Goal: Task Accomplishment & Management: Use online tool/utility

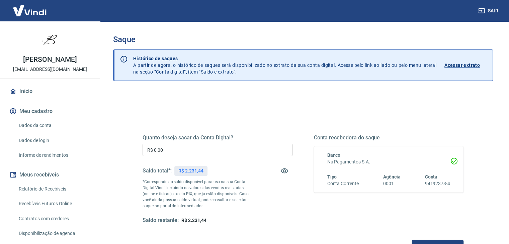
click at [227, 151] on input "R$ 0,00" at bounding box center [218, 150] width 150 height 12
click at [226, 151] on input "R$ 0,00" at bounding box center [218, 150] width 150 height 12
click at [228, 146] on input "R$ 0,00" at bounding box center [218, 150] width 150 height 12
click at [228, 145] on input "R$ 0,00" at bounding box center [218, 150] width 150 height 12
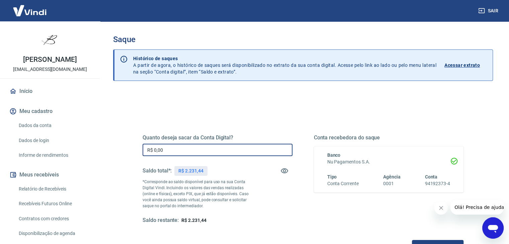
click at [228, 145] on input "R$ 0,00" at bounding box center [218, 150] width 150 height 12
drag, startPoint x: 224, startPoint y: 149, endPoint x: 143, endPoint y: 145, distance: 80.8
click at [143, 145] on input "R$ 0,00" at bounding box center [218, 150] width 150 height 12
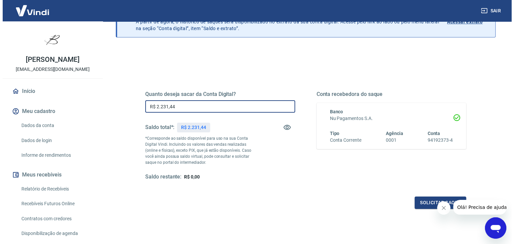
scroll to position [72, 0]
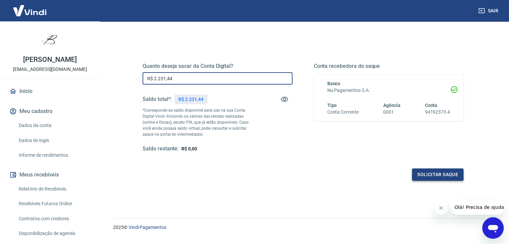
type input "R$ 2.231,44"
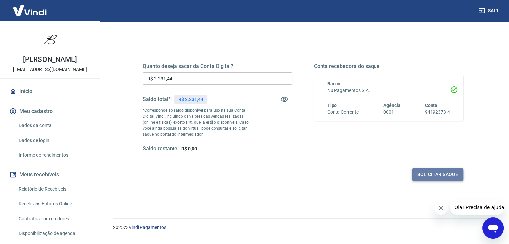
click at [450, 176] on button "Solicitar saque" at bounding box center [438, 175] width 52 height 12
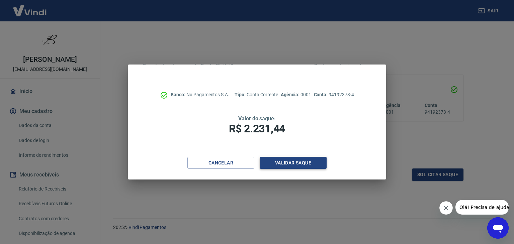
click at [316, 161] on button "Validar saque" at bounding box center [293, 163] width 67 height 12
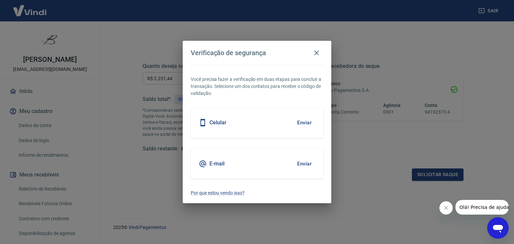
click at [311, 158] on button "Enviar" at bounding box center [305, 164] width 22 height 14
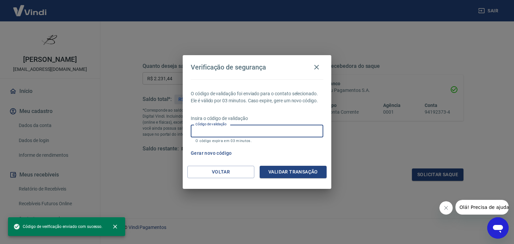
click at [265, 134] on input "Código de validação" at bounding box center [257, 131] width 133 height 12
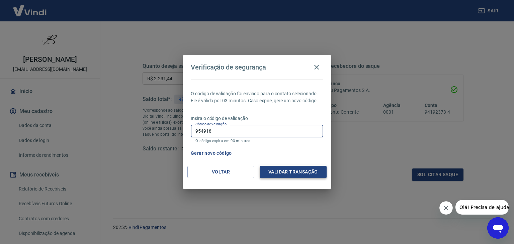
type input "954918"
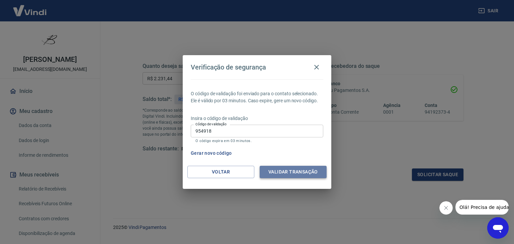
click at [281, 172] on button "Validar transação" at bounding box center [293, 172] width 67 height 12
